Goal: Information Seeking & Learning: Check status

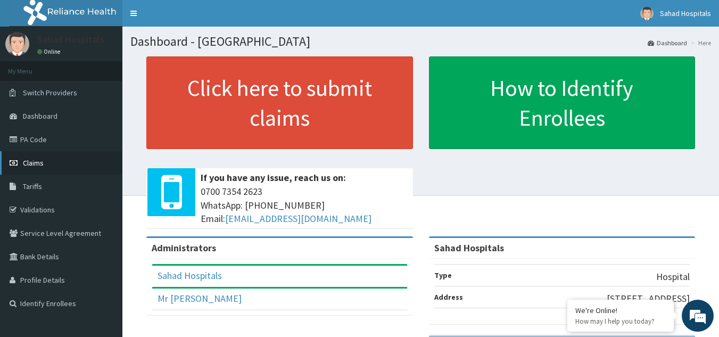
click at [36, 162] on span "Claims" at bounding box center [33, 163] width 21 height 10
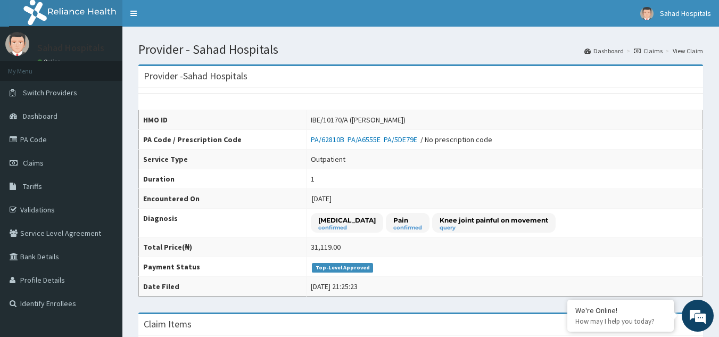
scroll to position [294, 0]
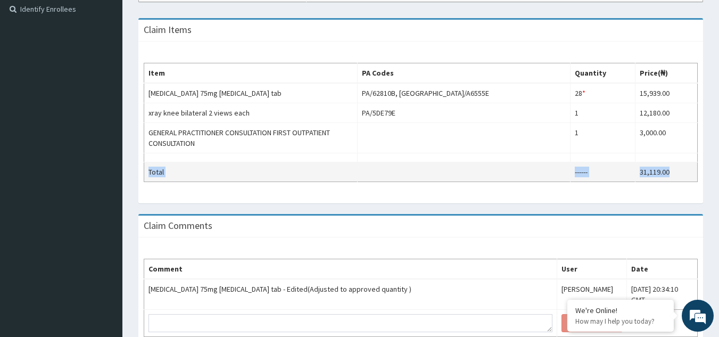
drag, startPoint x: 682, startPoint y: 143, endPoint x: 661, endPoint y: 164, distance: 29.4
click at [661, 164] on tbody "lyrica 75mg pregabalin tab PA/62810B, PA/A6555E 28 * Quantity has been changed …" at bounding box center [421, 132] width 554 height 99
click at [661, 164] on td "31,119.00" at bounding box center [667, 172] width 62 height 20
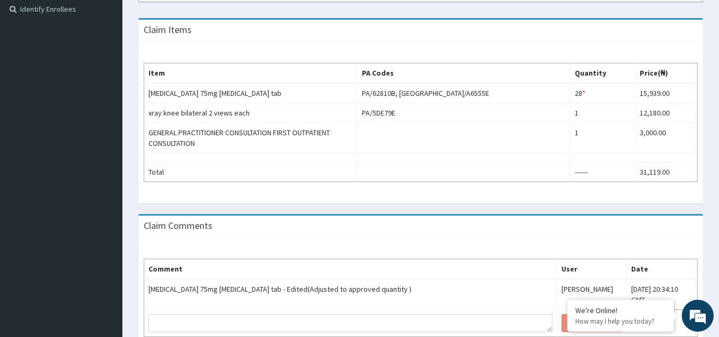
scroll to position [0, 0]
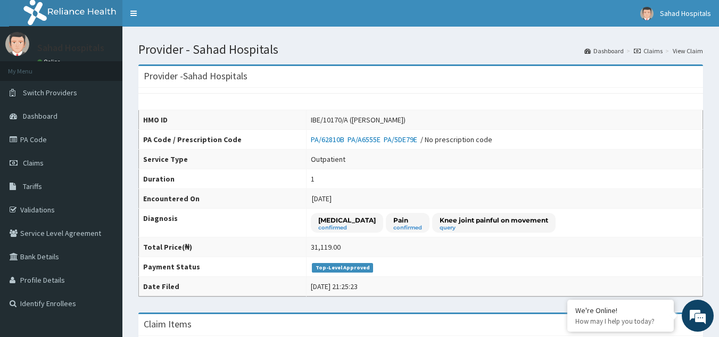
click at [352, 117] on div "IBE/10170/A (Torty Emmanuel Boniface)" at bounding box center [358, 119] width 95 height 11
drag, startPoint x: 352, startPoint y: 117, endPoint x: 322, endPoint y: 121, distance: 31.2
click at [322, 121] on div "IBE/10170/A (Torty Emmanuel Boniface)" at bounding box center [358, 119] width 95 height 11
copy div "IBE/10170/A"
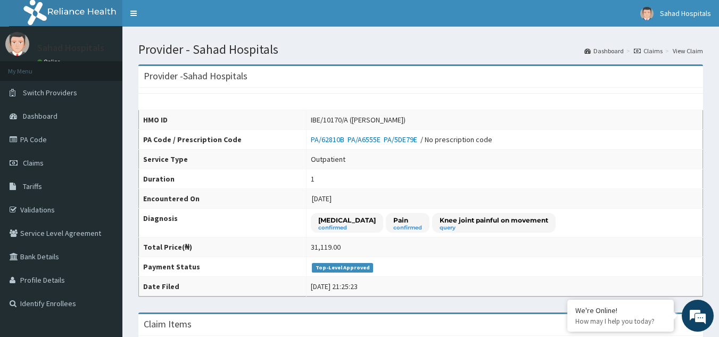
click at [406, 119] on div "IBE/10170/A ([PERSON_NAME])" at bounding box center [358, 119] width 95 height 11
drag, startPoint x: 437, startPoint y: 119, endPoint x: 359, endPoint y: 119, distance: 77.7
click at [359, 119] on div "IBE/10170/A ([PERSON_NAME])" at bounding box center [358, 119] width 95 height 11
copy div "Torty Emmanuel Boniface"
click at [359, 119] on div "IBE/10170/A ([PERSON_NAME])" at bounding box center [358, 119] width 95 height 11
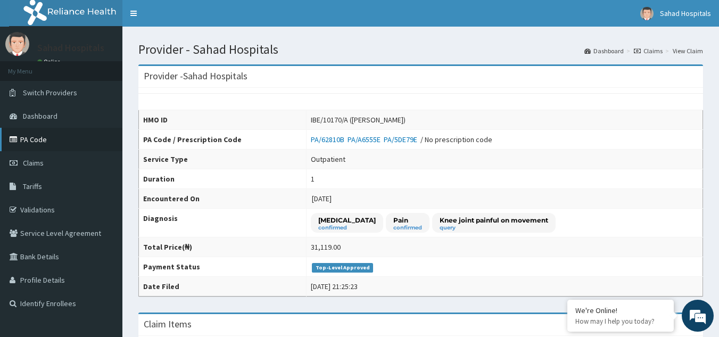
click at [42, 138] on link "PA Code" at bounding box center [61, 139] width 122 height 23
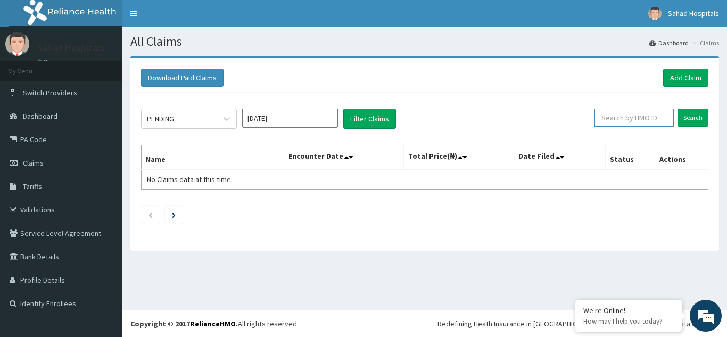
click at [633, 118] on input "text" at bounding box center [634, 118] width 79 height 18
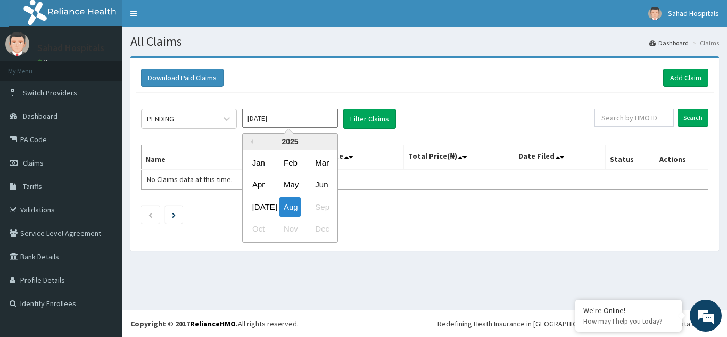
click at [290, 118] on input "Aug 2025" at bounding box center [290, 118] width 96 height 19
click at [256, 203] on div "Jul" at bounding box center [258, 207] width 21 height 20
type input "Jul 2025"
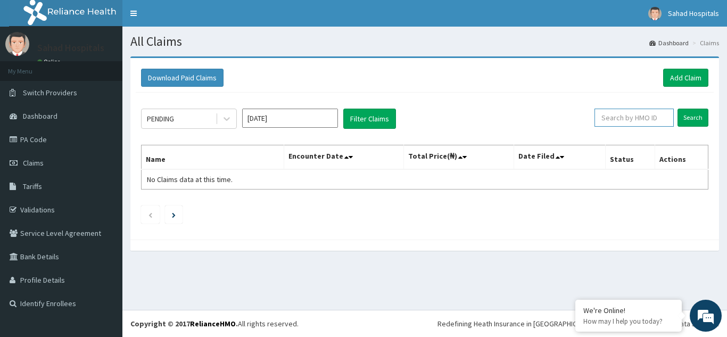
click at [622, 124] on input "text" at bounding box center [634, 118] width 79 height 18
paste input "IBE/10170/A"
type input "IBE/10170/A"
click at [700, 121] on input "Search" at bounding box center [693, 118] width 31 height 18
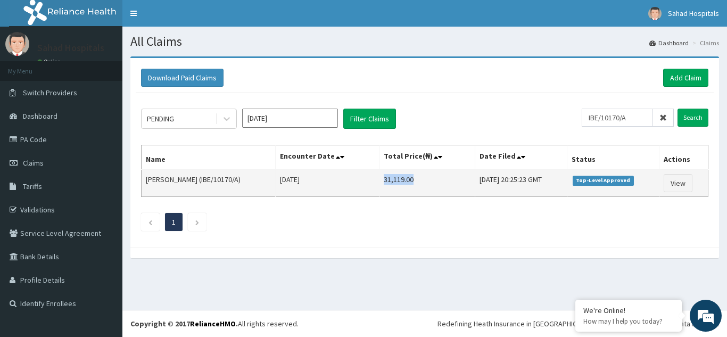
drag, startPoint x: 426, startPoint y: 175, endPoint x: 386, endPoint y: 191, distance: 42.8
click at [386, 191] on td "31,119.00" at bounding box center [427, 183] width 96 height 28
copy td "31,119.00"
drag, startPoint x: 267, startPoint y: 179, endPoint x: 229, endPoint y: 179, distance: 37.8
click at [229, 179] on td "[PERSON_NAME] (IBE/10170/A)" at bounding box center [209, 183] width 134 height 28
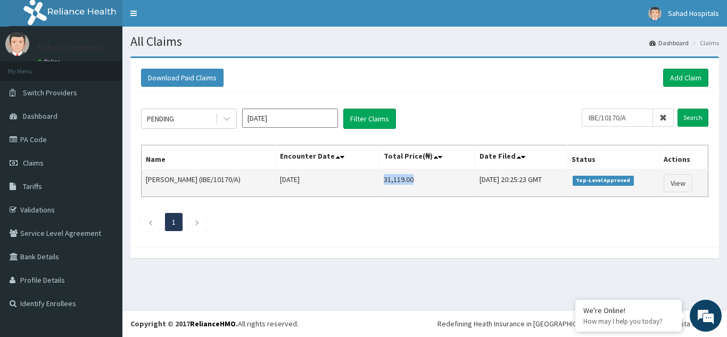
copy td "IBE/10170/A"
click at [683, 186] on link "View" at bounding box center [678, 183] width 29 height 18
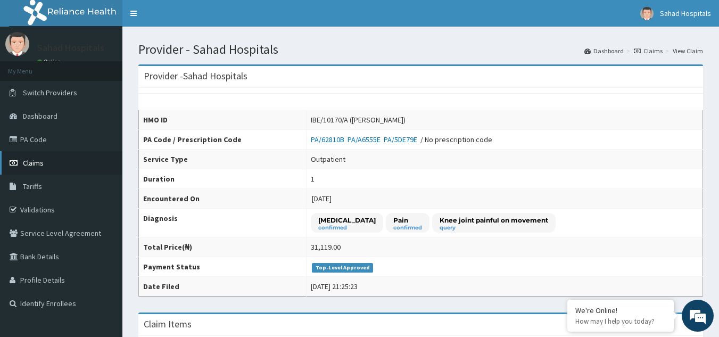
click at [40, 163] on span "Claims" at bounding box center [33, 163] width 21 height 10
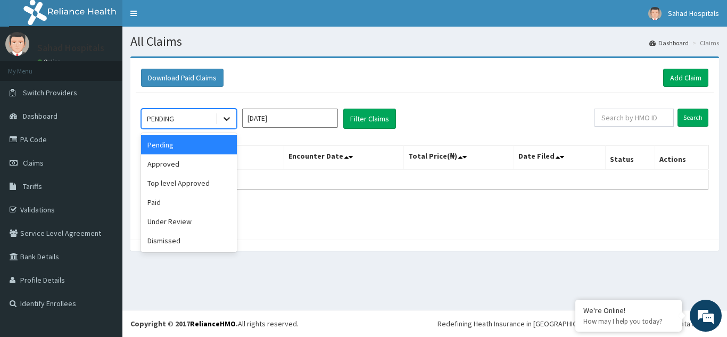
click at [219, 111] on div at bounding box center [226, 118] width 19 height 19
click at [184, 165] on div "Approved" at bounding box center [189, 163] width 96 height 19
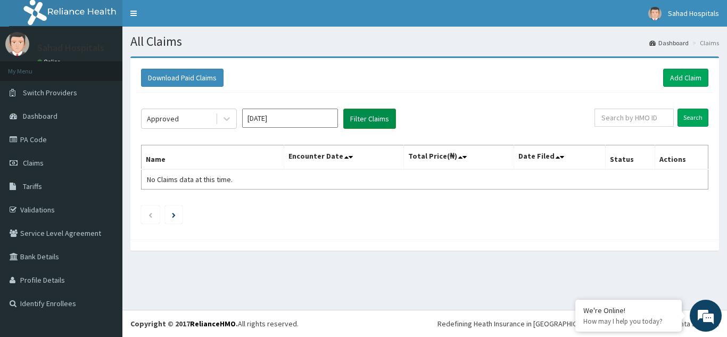
click at [379, 121] on button "Filter Claims" at bounding box center [369, 119] width 53 height 20
click at [378, 120] on button "Filter Claims" at bounding box center [369, 119] width 53 height 20
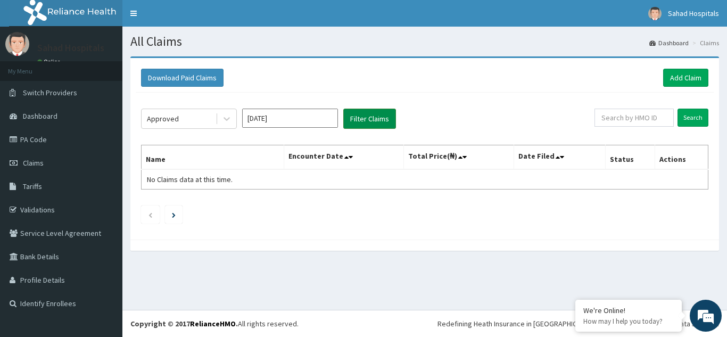
click at [378, 120] on button "Filter Claims" at bounding box center [369, 119] width 53 height 20
click at [368, 118] on button "Filter Claims" at bounding box center [369, 119] width 53 height 20
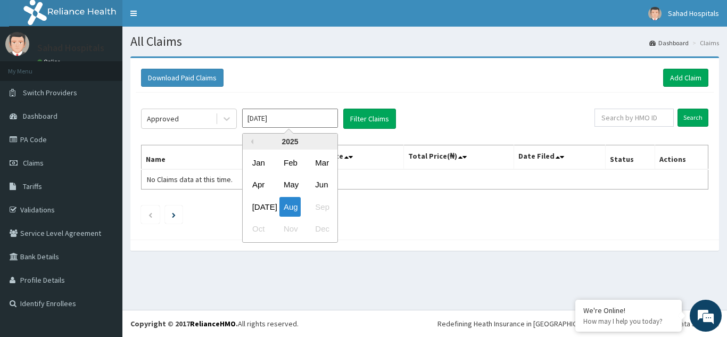
click at [299, 113] on input "Aug 2025" at bounding box center [290, 118] width 96 height 19
click at [259, 209] on div "Jul" at bounding box center [258, 207] width 21 height 20
type input "Jul 2025"
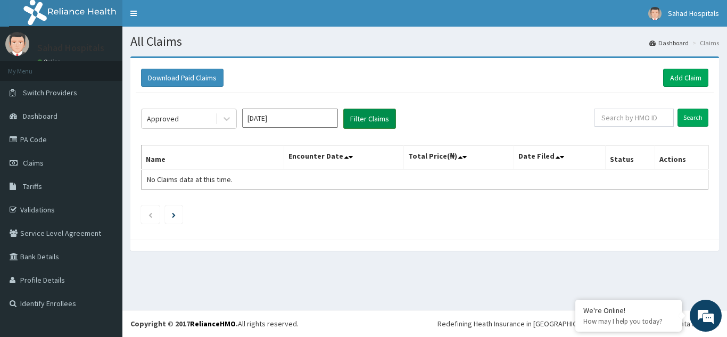
click at [370, 121] on button "Filter Claims" at bounding box center [369, 119] width 53 height 20
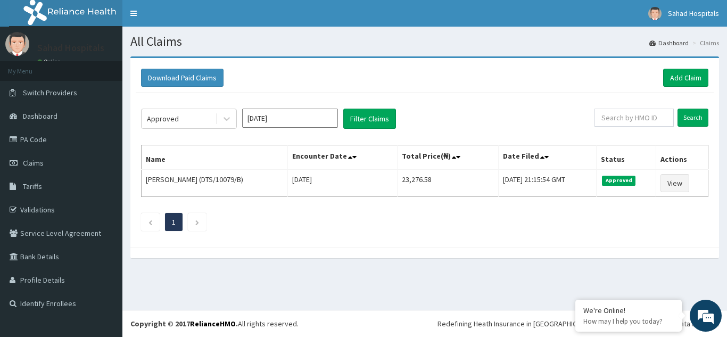
click at [307, 104] on div "Approved Jul 2025 Filter Claims Search Name Encounter Date Total Price(₦) Date …" at bounding box center [425, 167] width 578 height 149
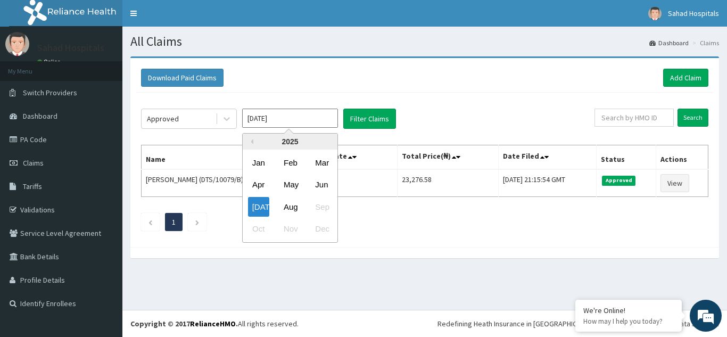
click at [300, 111] on input "Jul 2025" at bounding box center [290, 118] width 96 height 19
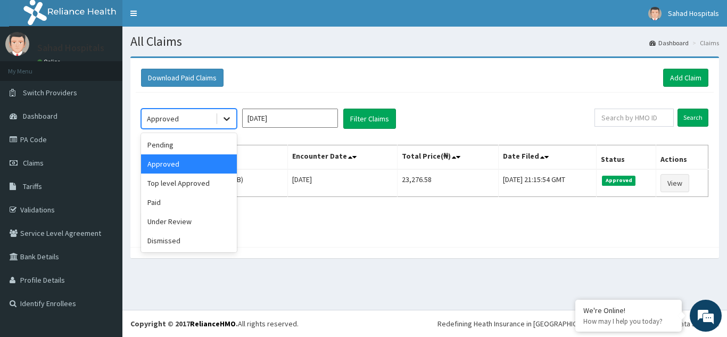
click at [224, 121] on icon at bounding box center [227, 118] width 11 height 11
click at [182, 145] on div "Pending" at bounding box center [189, 144] width 96 height 19
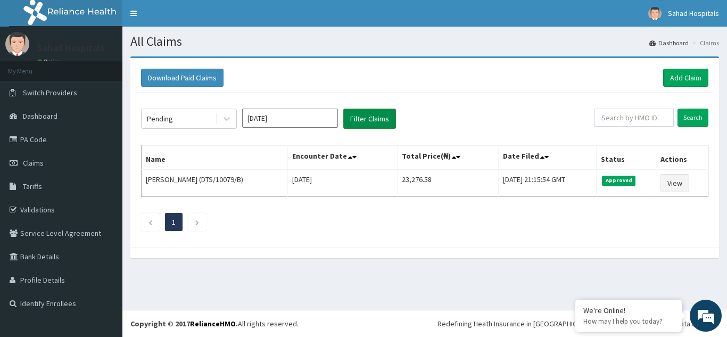
click at [374, 124] on button "Filter Claims" at bounding box center [369, 119] width 53 height 20
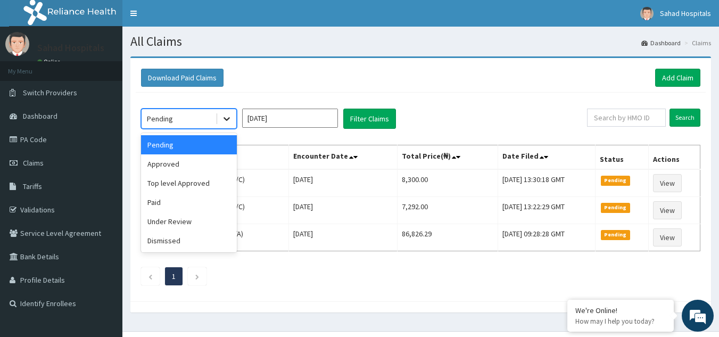
click at [229, 118] on icon at bounding box center [227, 120] width 6 height 4
click at [191, 182] on div "Top level Approved" at bounding box center [189, 183] width 96 height 19
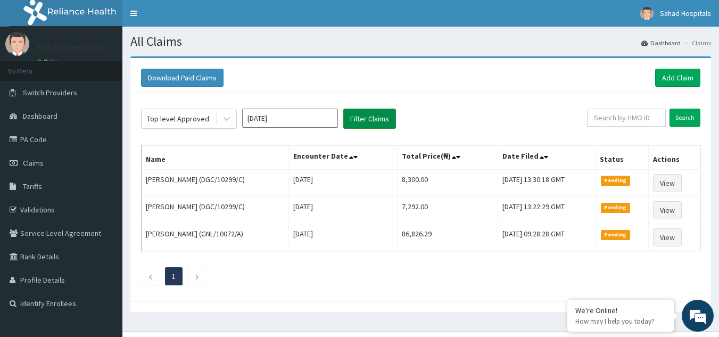
click at [366, 117] on button "Filter Claims" at bounding box center [369, 119] width 53 height 20
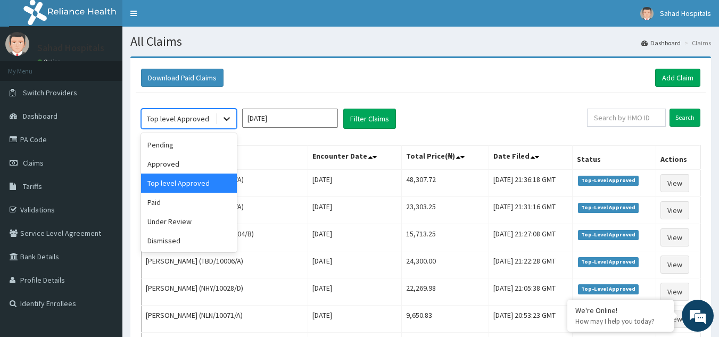
click at [228, 119] on icon at bounding box center [227, 120] width 6 height 4
click at [182, 148] on div "Pending" at bounding box center [189, 144] width 96 height 19
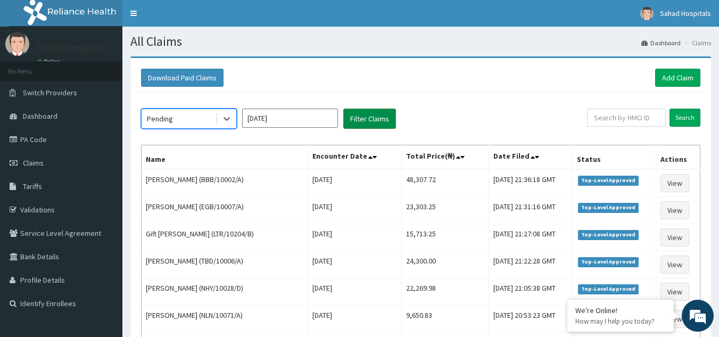
click at [372, 122] on button "Filter Claims" at bounding box center [369, 119] width 53 height 20
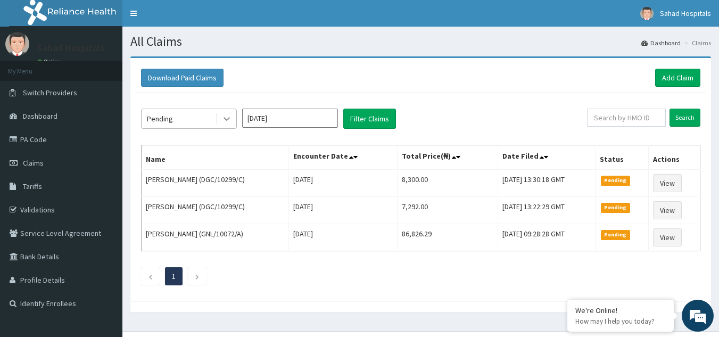
click at [223, 114] on icon at bounding box center [227, 118] width 11 height 11
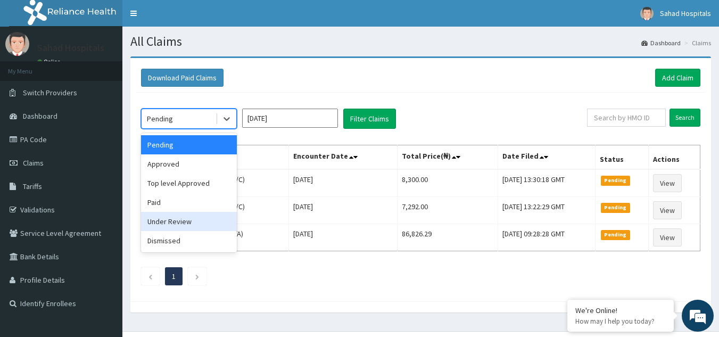
click at [181, 228] on div "Under Review" at bounding box center [189, 221] width 96 height 19
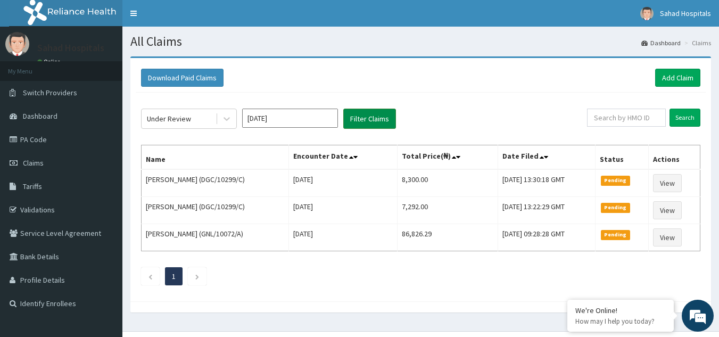
click at [373, 120] on button "Filter Claims" at bounding box center [369, 119] width 53 height 20
